Goal: Information Seeking & Learning: Learn about a topic

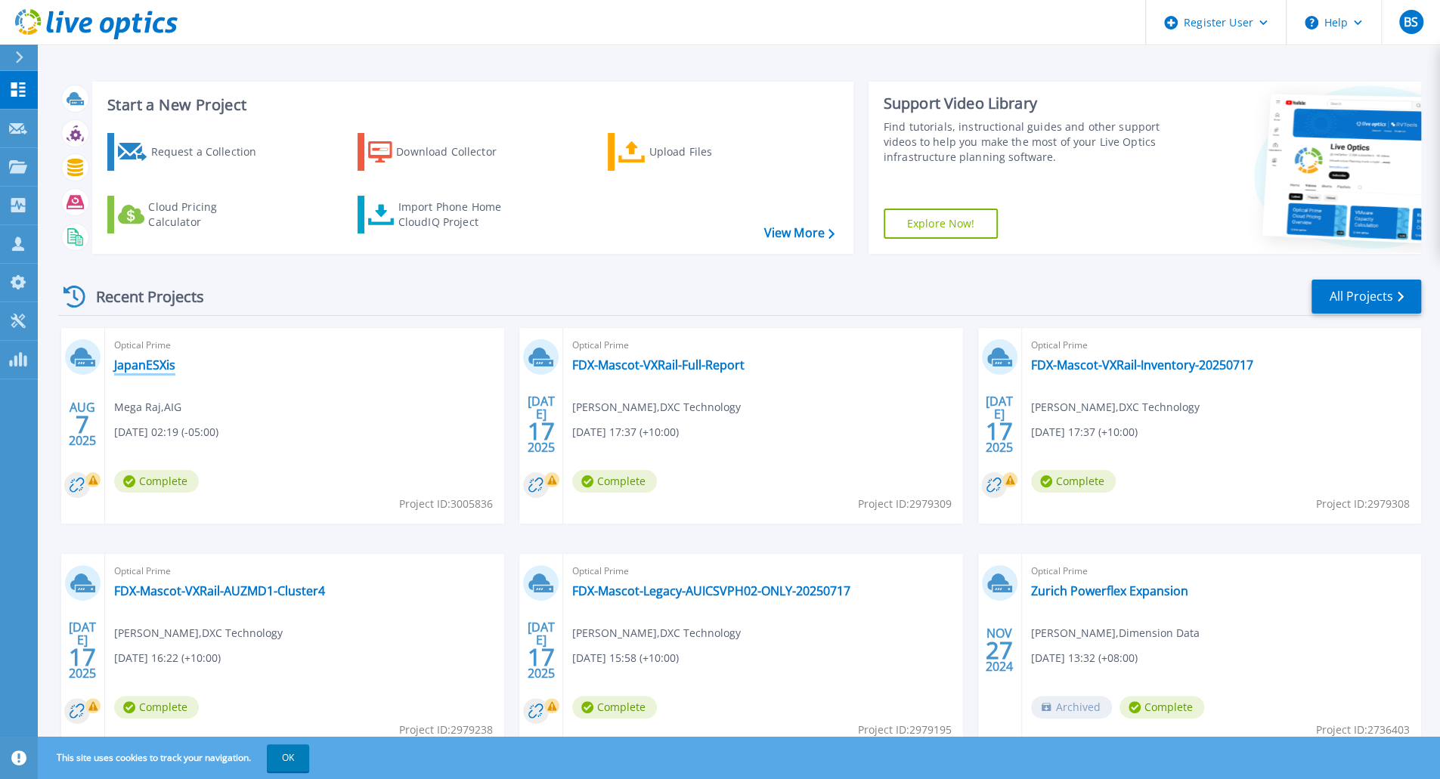
click at [172, 359] on link "JapanESXis" at bounding box center [144, 365] width 61 height 15
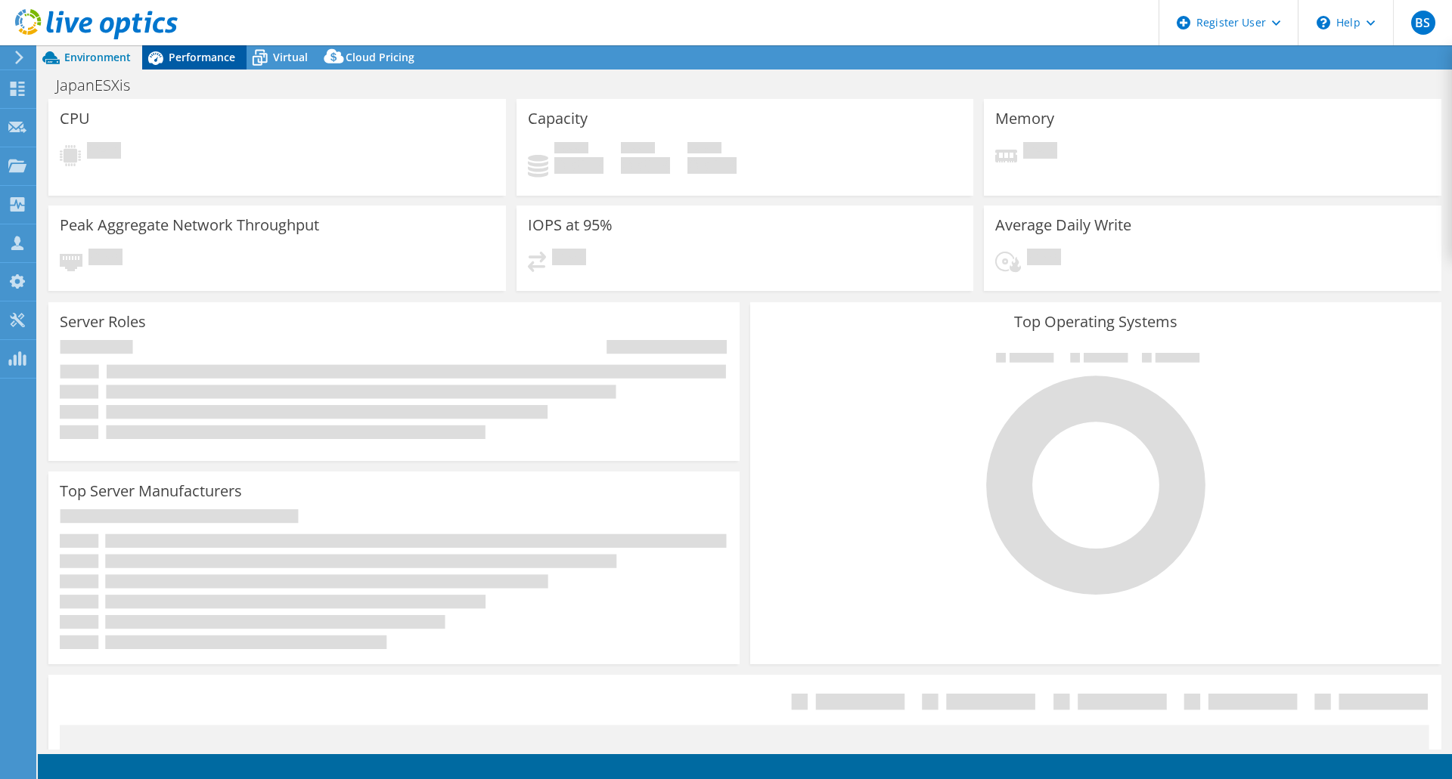
click at [210, 67] on div "Performance" at bounding box center [194, 57] width 104 height 24
click at [215, 59] on span "Performance" at bounding box center [202, 57] width 67 height 14
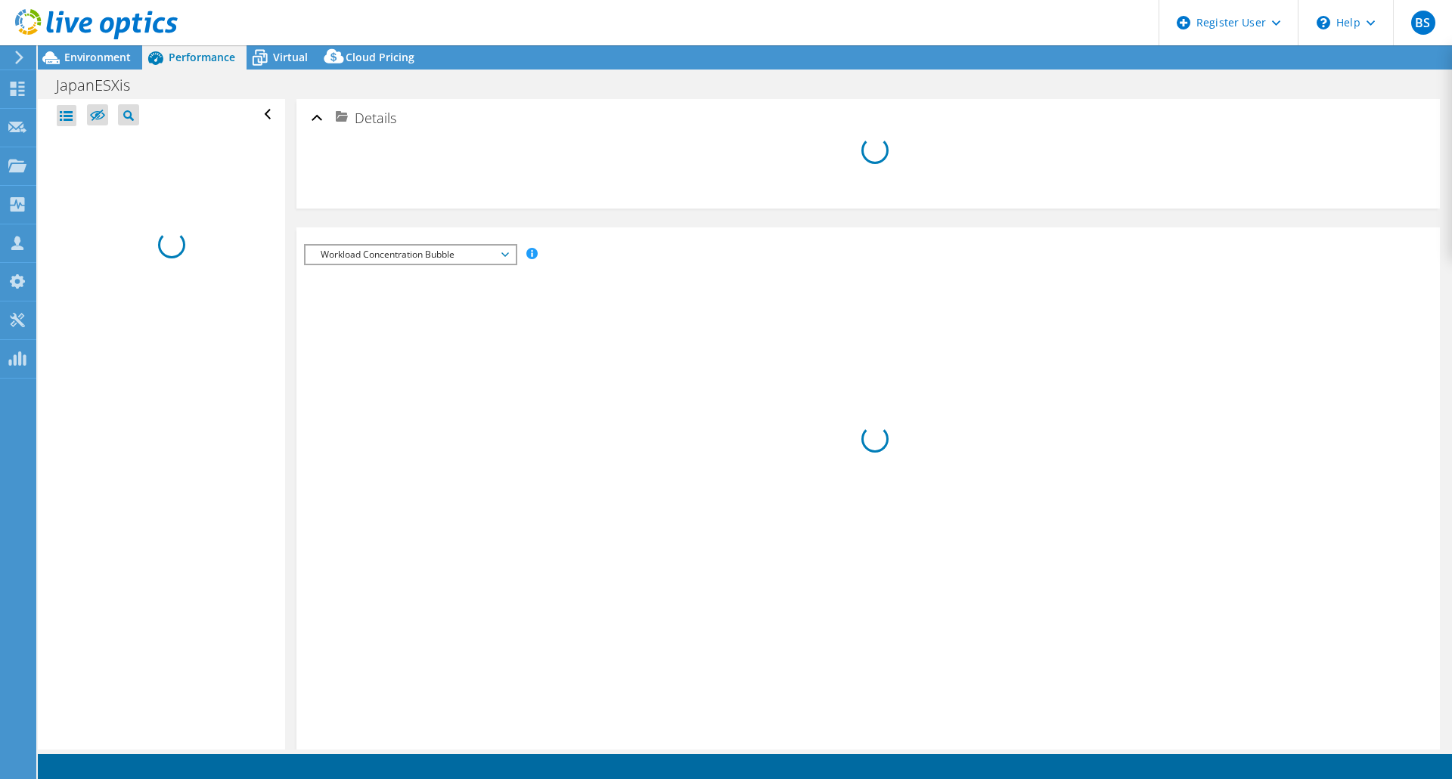
select select "USD"
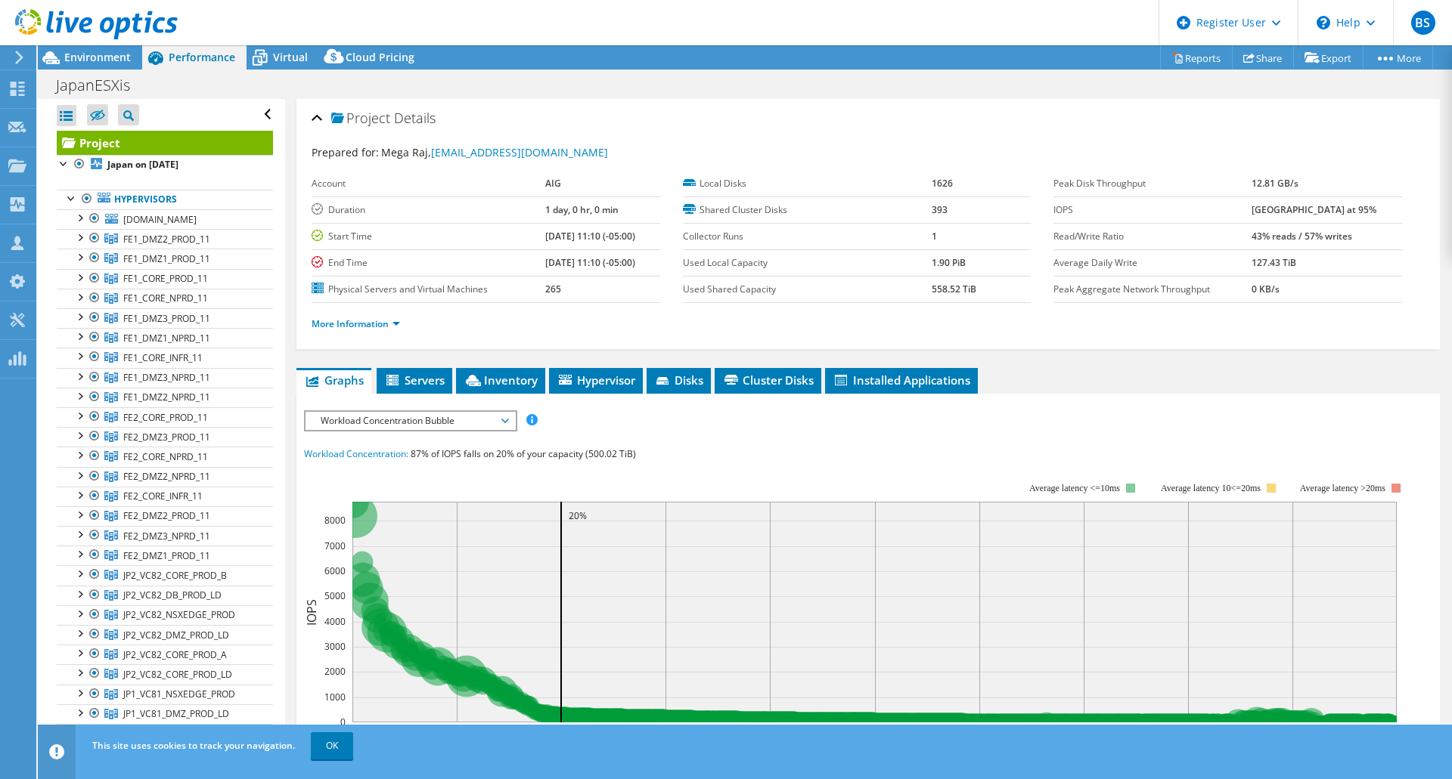
click at [467, 417] on span "Workload Concentration Bubble" at bounding box center [410, 421] width 194 height 18
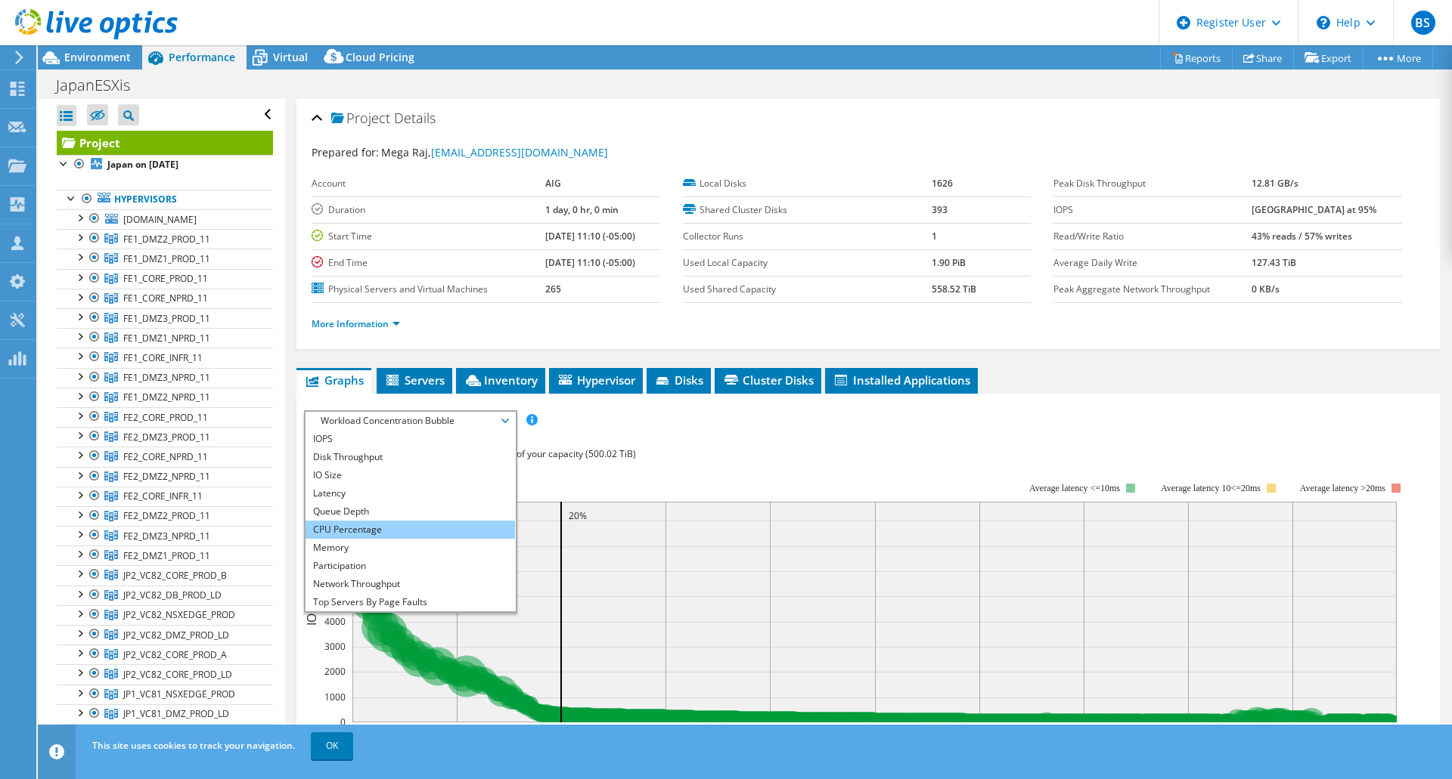
click at [451, 527] on li "CPU Percentage" at bounding box center [409, 530] width 209 height 18
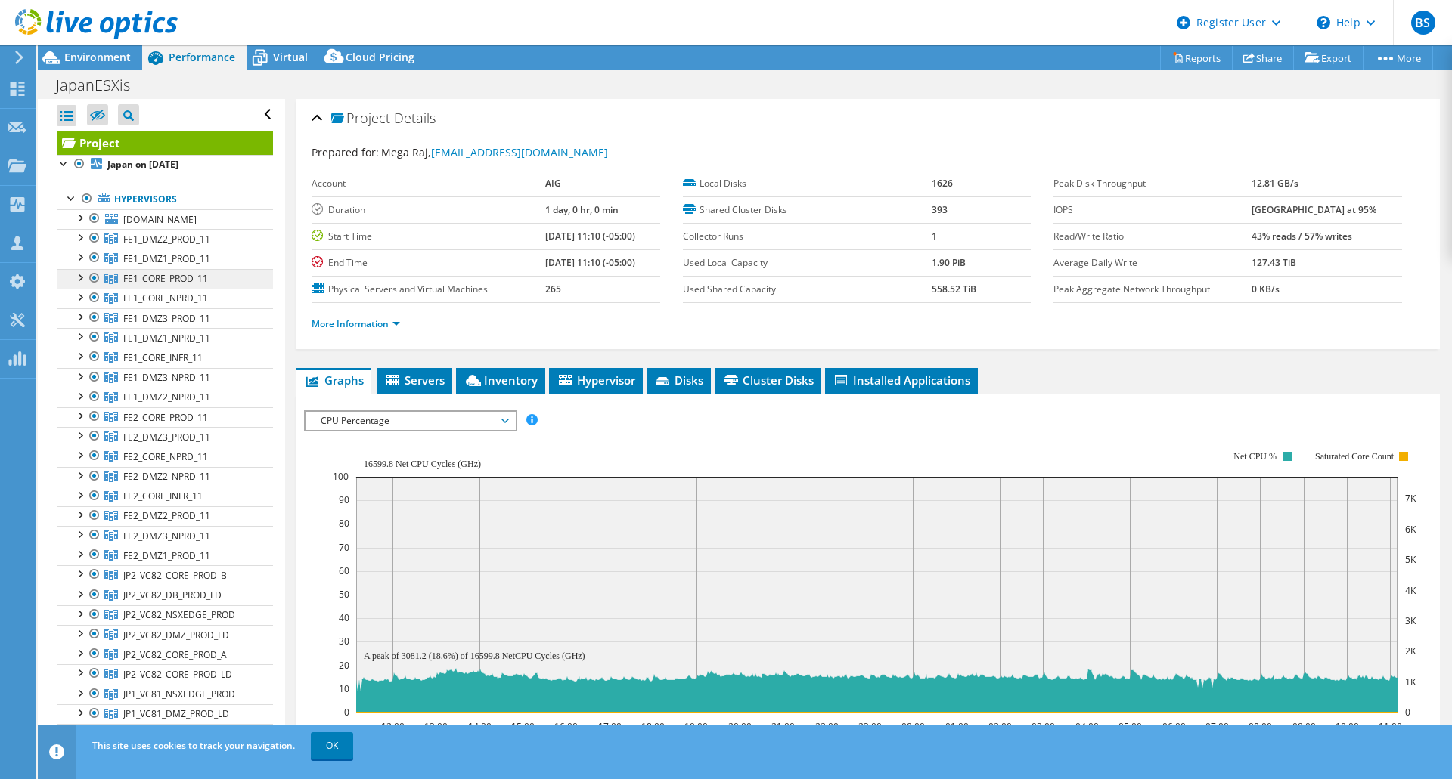
click at [187, 246] on span "FE1_CORE_PROD_11" at bounding box center [166, 239] width 87 height 13
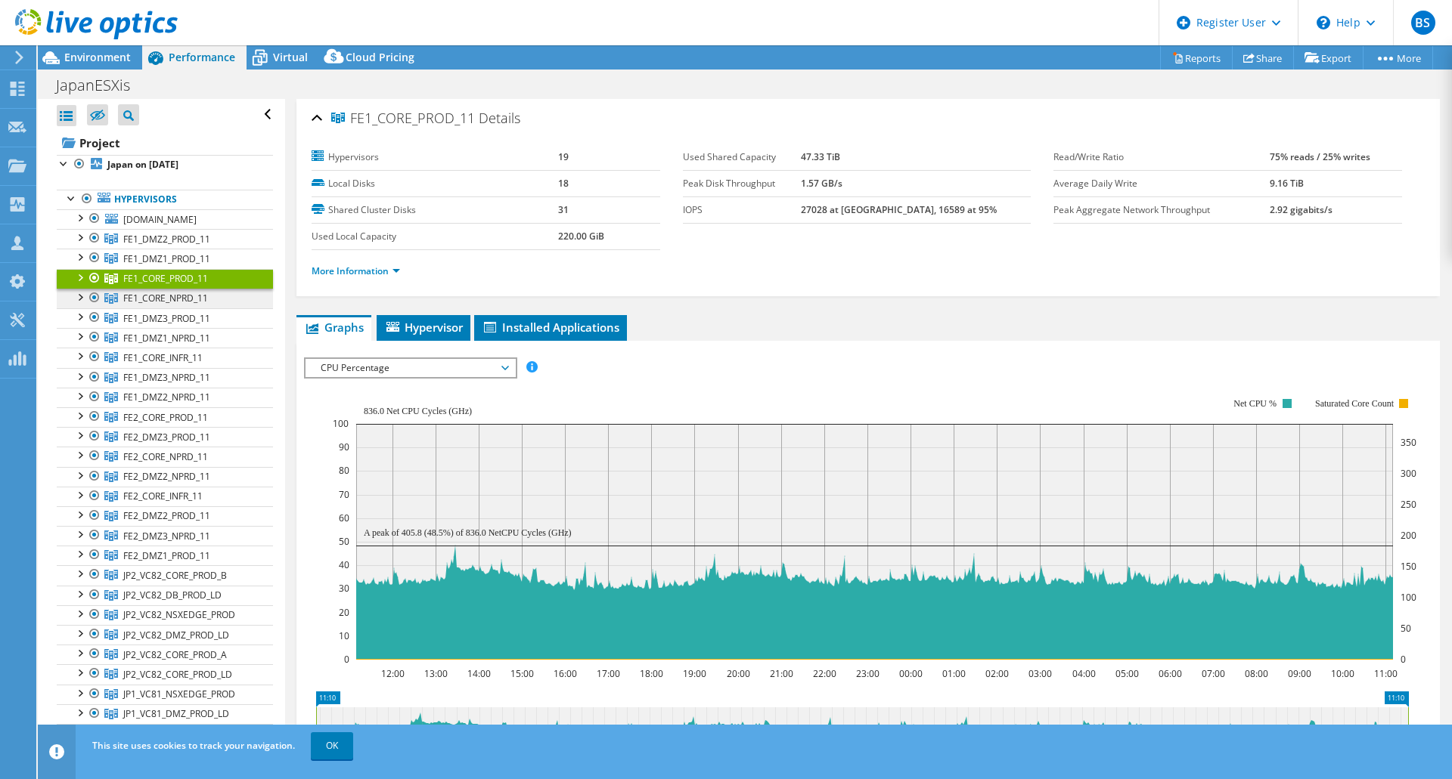
click at [179, 246] on span "FE1_CORE_NPRD_11" at bounding box center [166, 239] width 87 height 13
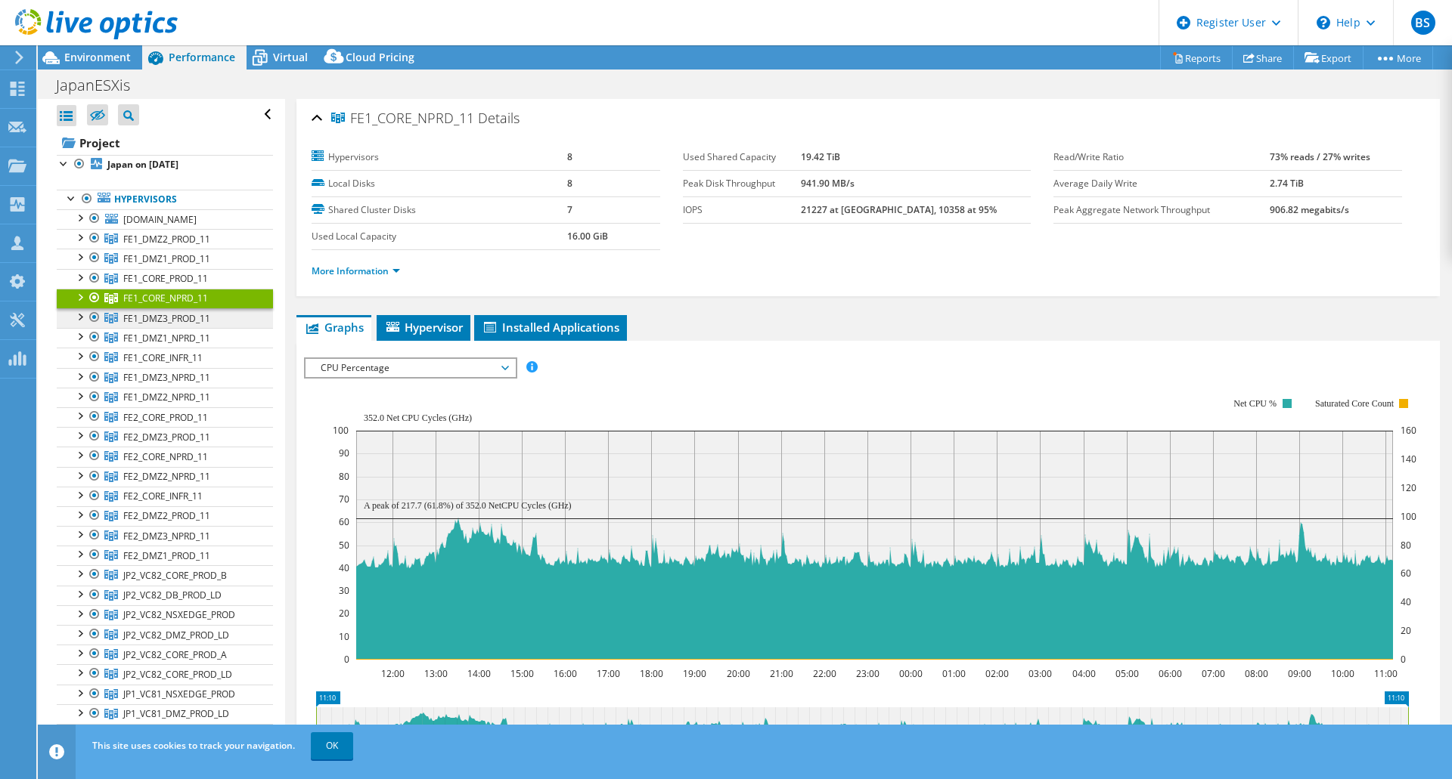
click at [184, 246] on span "FE1_DMZ3_PROD_11" at bounding box center [166, 239] width 87 height 13
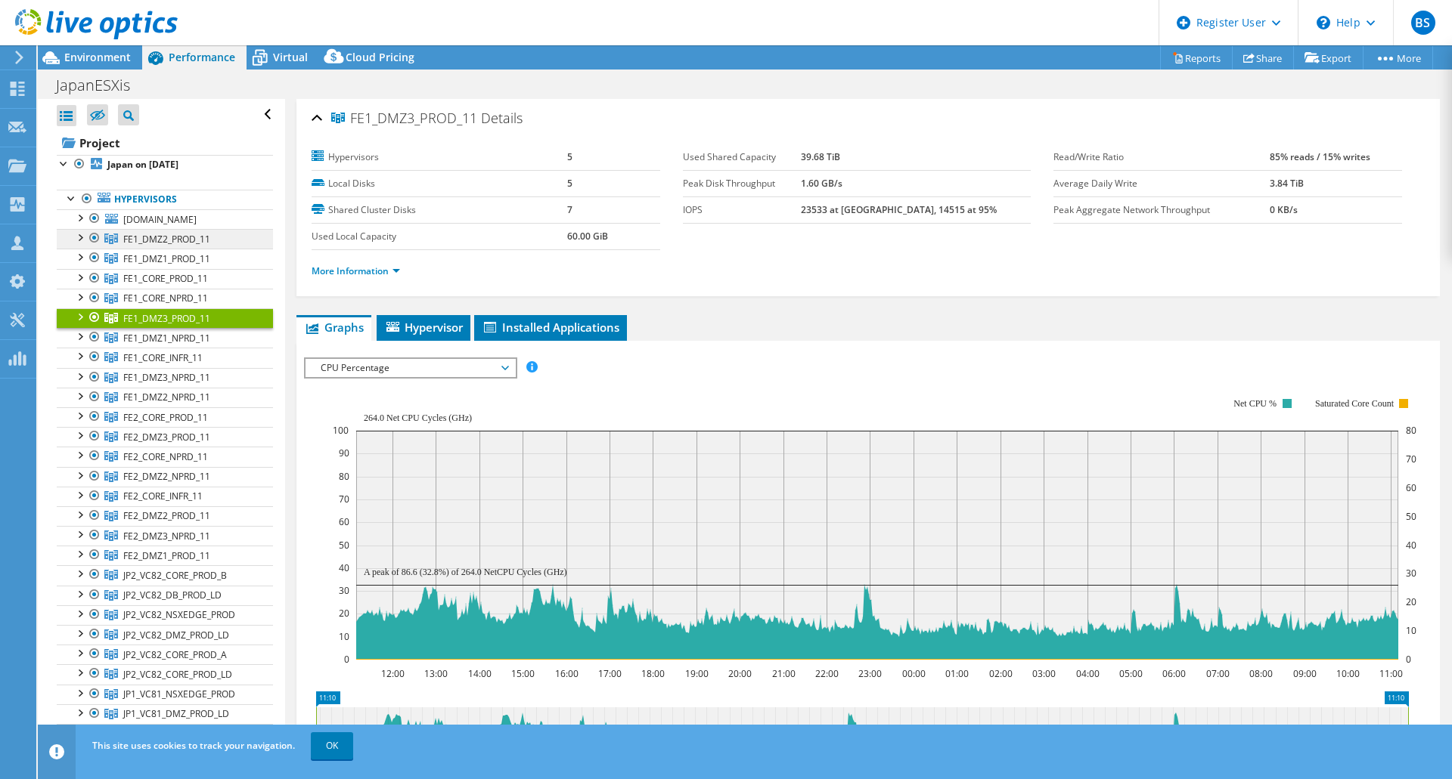
click at [168, 246] on span "FE1_DMZ2_PROD_11" at bounding box center [166, 239] width 87 height 13
